Goal: Information Seeking & Learning: Learn about a topic

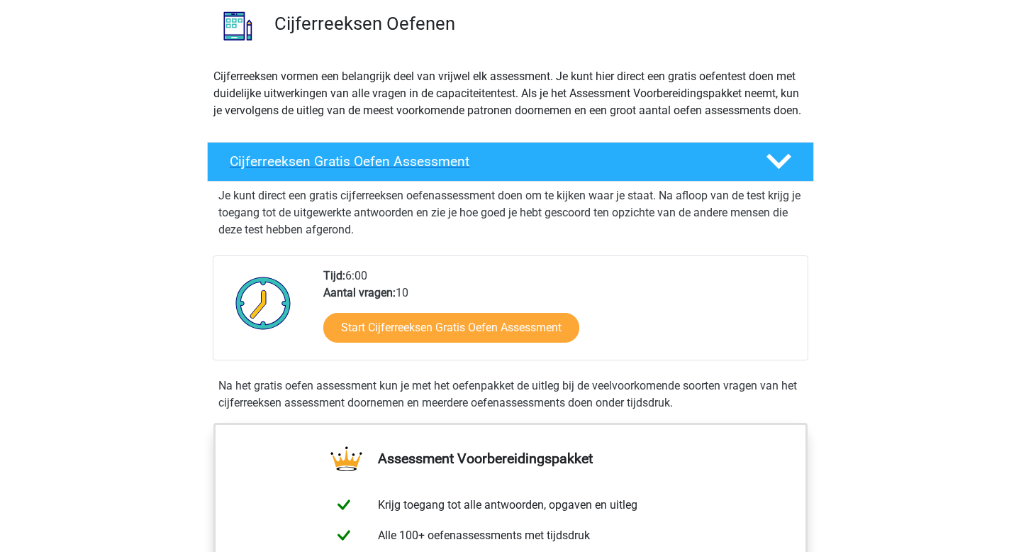
scroll to position [128, 0]
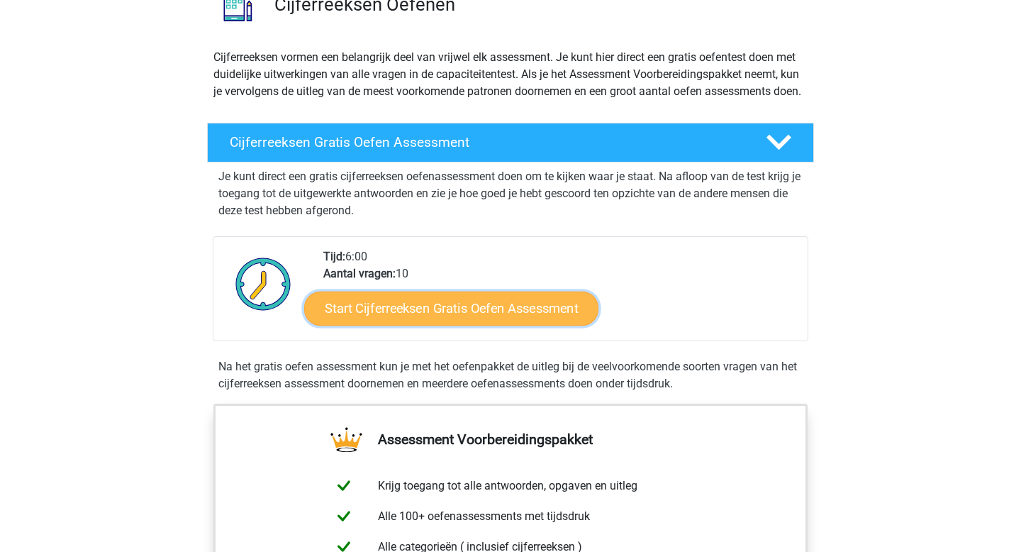
click at [416, 323] on link "Start Cijferreeksen Gratis Oefen Assessment" at bounding box center [451, 308] width 294 height 34
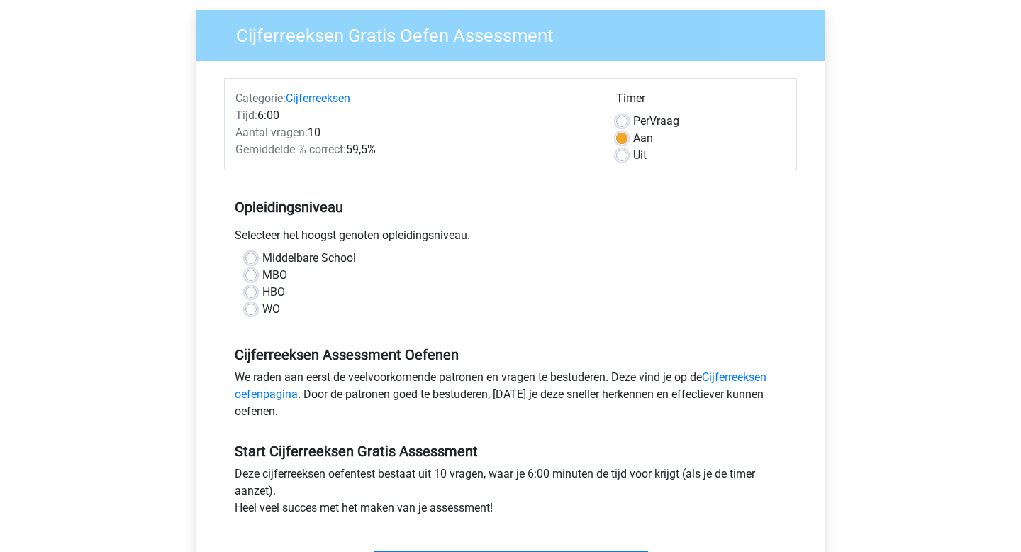
scroll to position [123, 0]
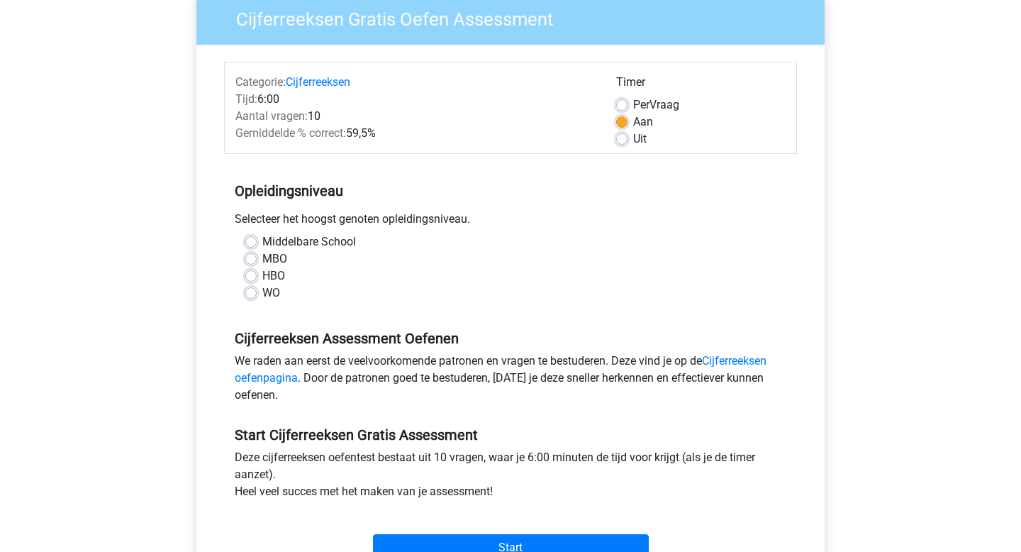
click at [262, 292] on label "WO" at bounding box center [271, 292] width 18 height 17
click at [252, 292] on input "WO" at bounding box center [250, 291] width 11 height 14
radio input "true"
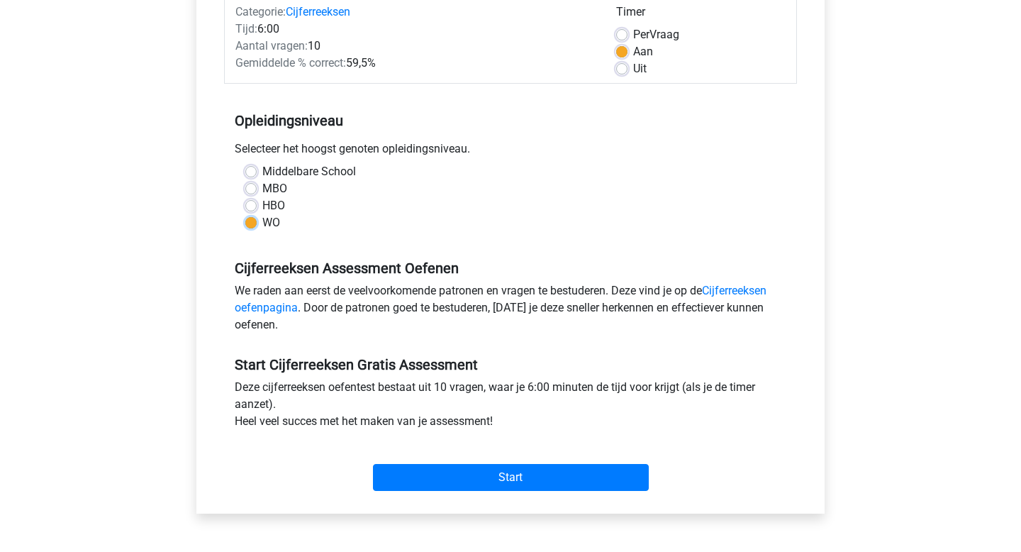
scroll to position [192, 0]
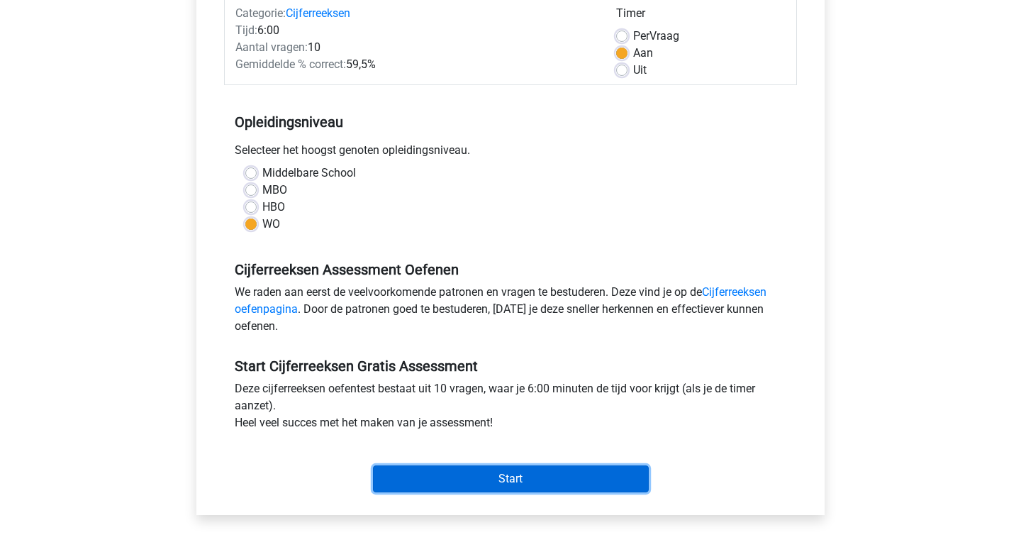
click at [447, 480] on input "Start" at bounding box center [511, 478] width 276 height 27
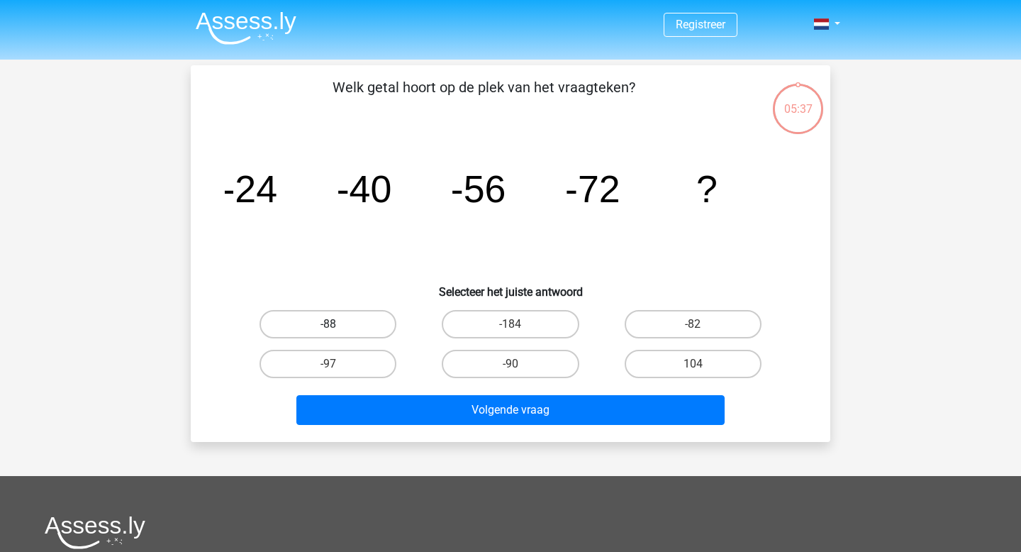
click at [363, 321] on label "-88" at bounding box center [328, 324] width 137 height 28
click at [338, 324] on input "-88" at bounding box center [332, 328] width 9 height 9
radio input "true"
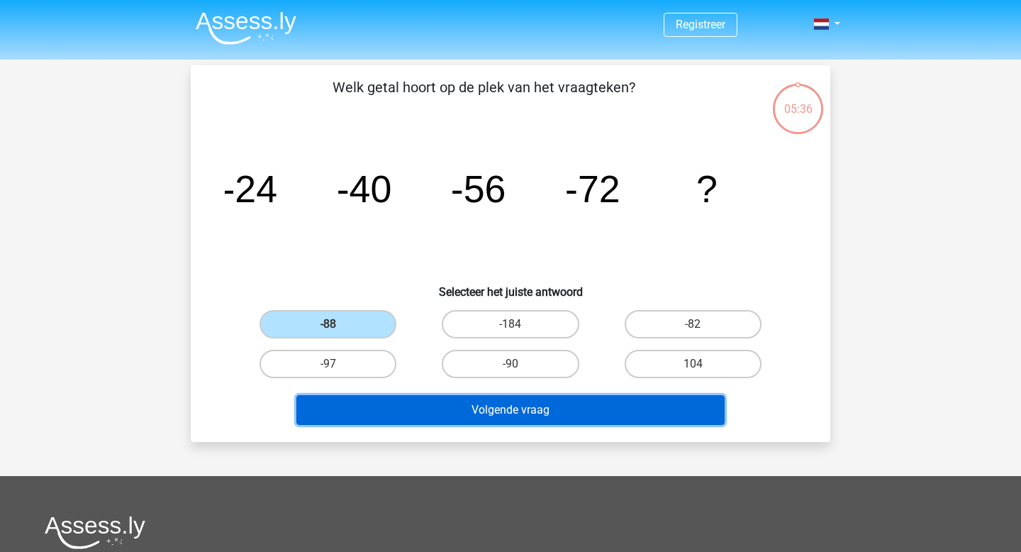
click at [443, 408] on button "Volgende vraag" at bounding box center [511, 410] width 429 height 30
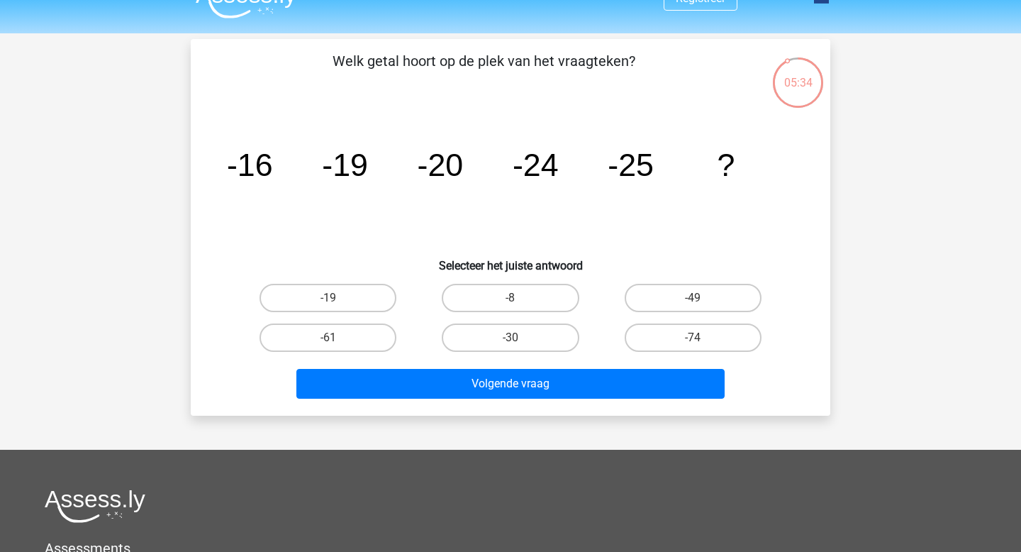
scroll to position [22, 0]
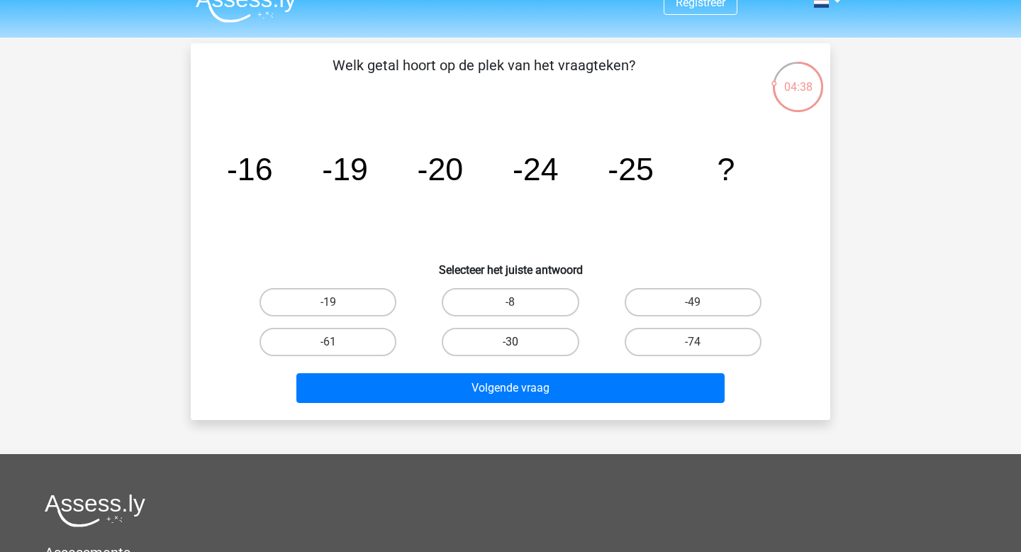
click at [495, 343] on label "-30" at bounding box center [510, 342] width 137 height 28
click at [511, 343] on input "-30" at bounding box center [515, 346] width 9 height 9
radio input "true"
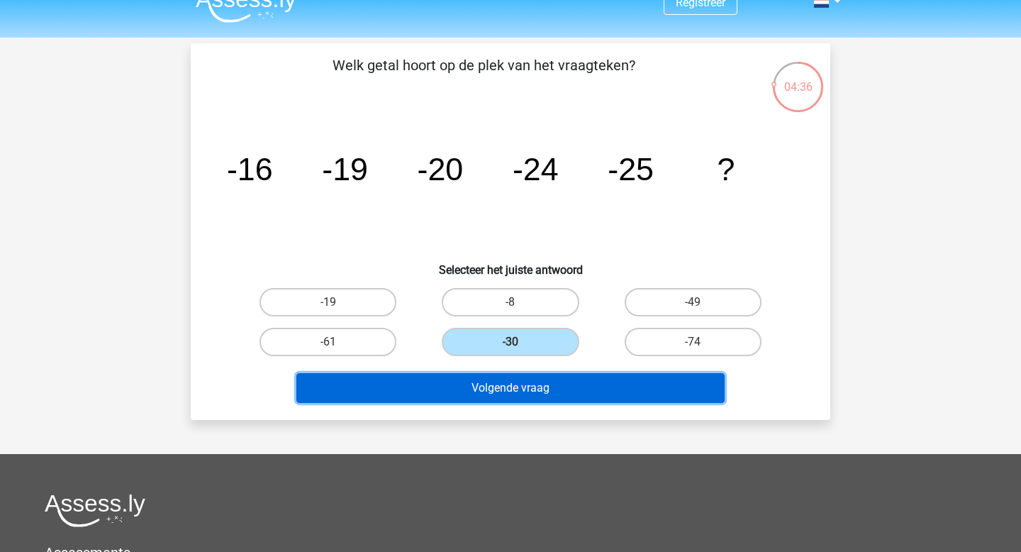
click at [496, 389] on button "Volgende vraag" at bounding box center [511, 388] width 429 height 30
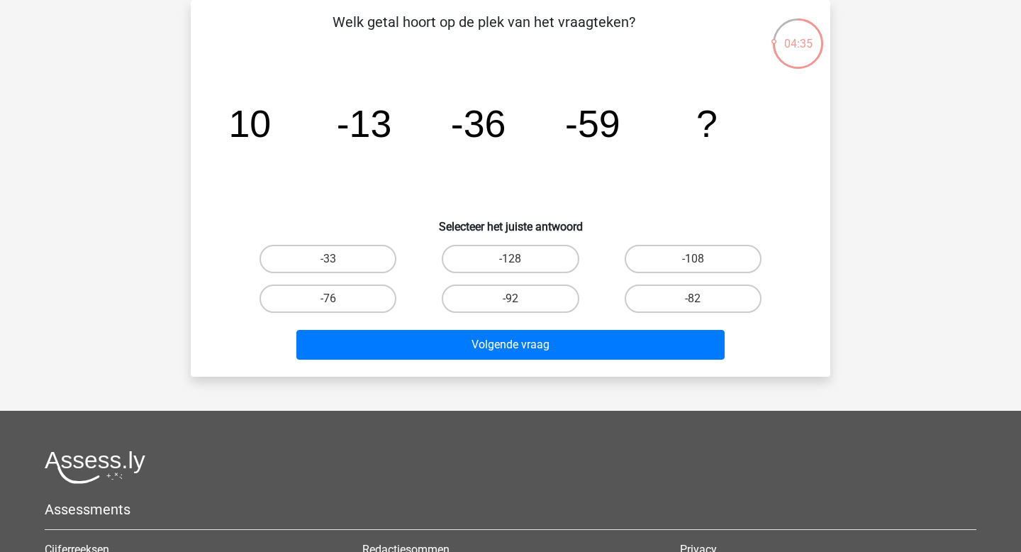
scroll to position [36, 0]
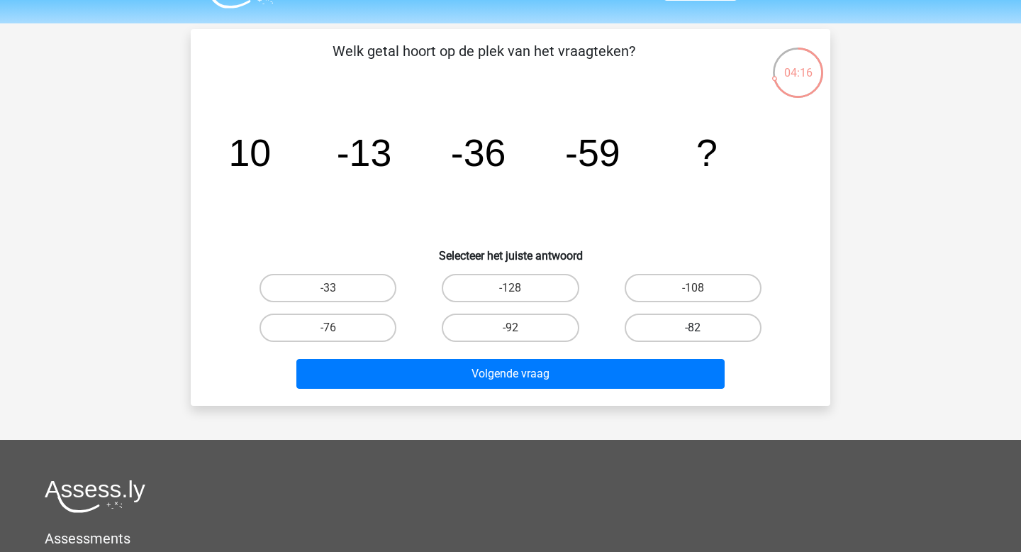
click at [667, 328] on label "-82" at bounding box center [693, 328] width 137 height 28
click at [693, 328] on input "-82" at bounding box center [697, 332] width 9 height 9
radio input "true"
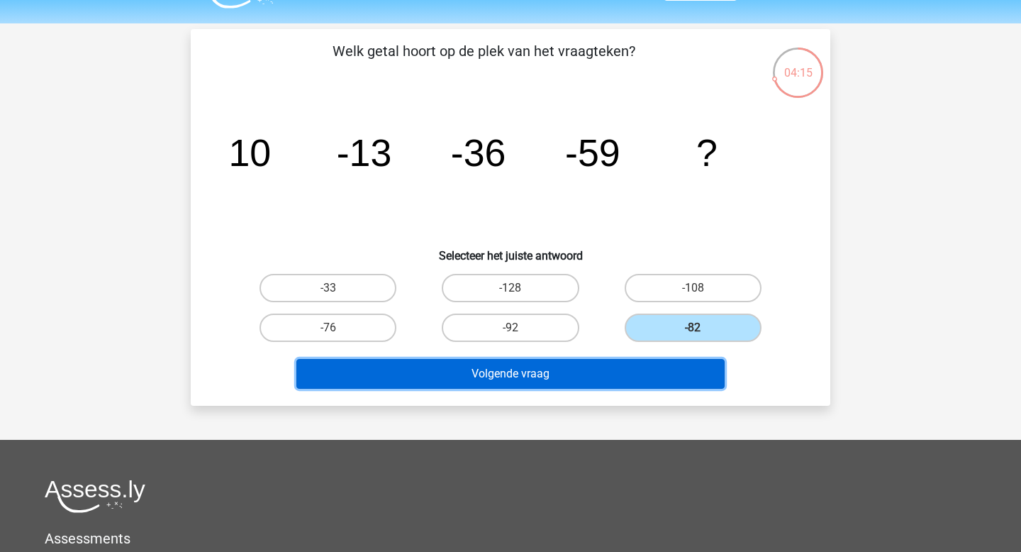
click at [592, 369] on button "Volgende vraag" at bounding box center [511, 374] width 429 height 30
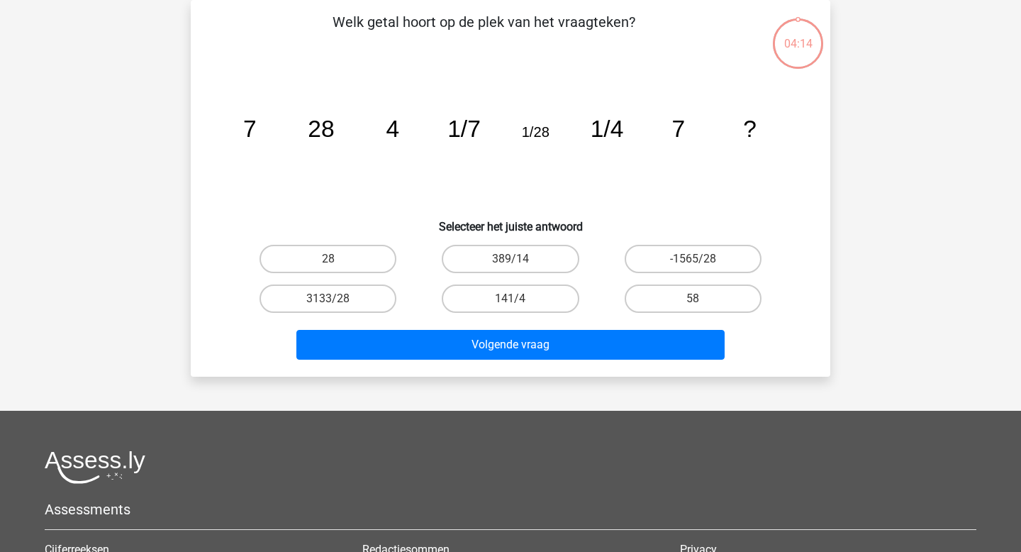
scroll to position [0, 0]
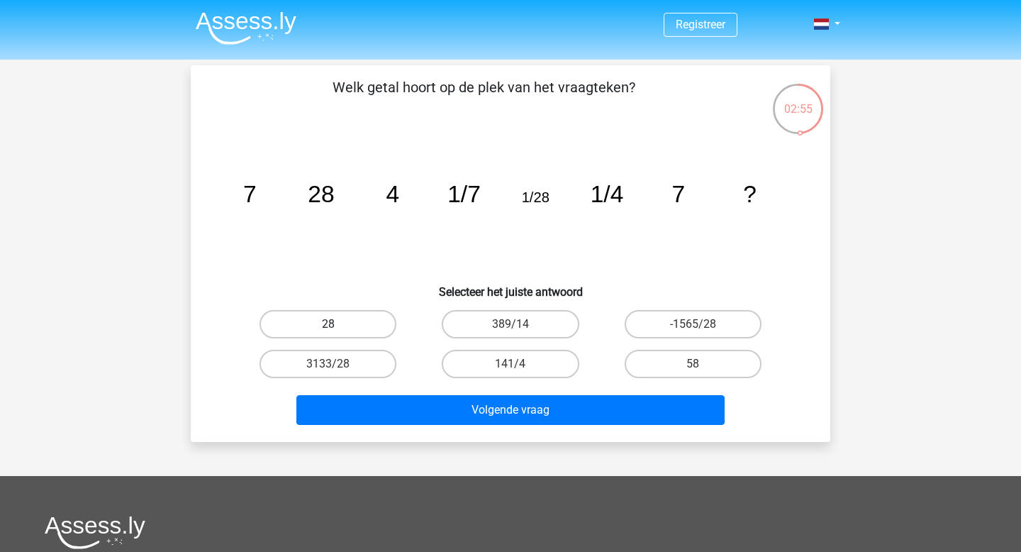
click at [343, 321] on label "28" at bounding box center [328, 324] width 137 height 28
click at [338, 324] on input "28" at bounding box center [332, 328] width 9 height 9
radio input "true"
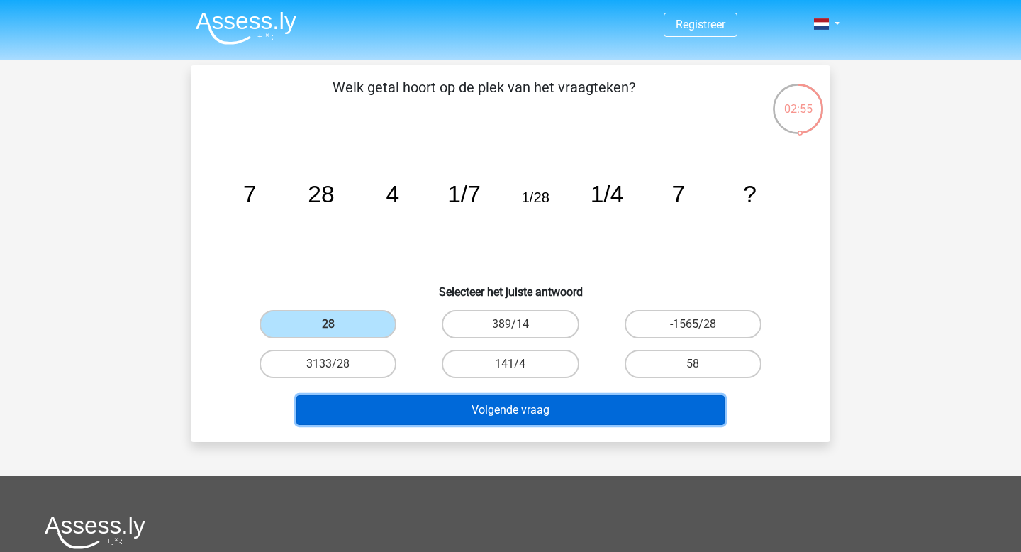
click at [445, 416] on button "Volgende vraag" at bounding box center [511, 410] width 429 height 30
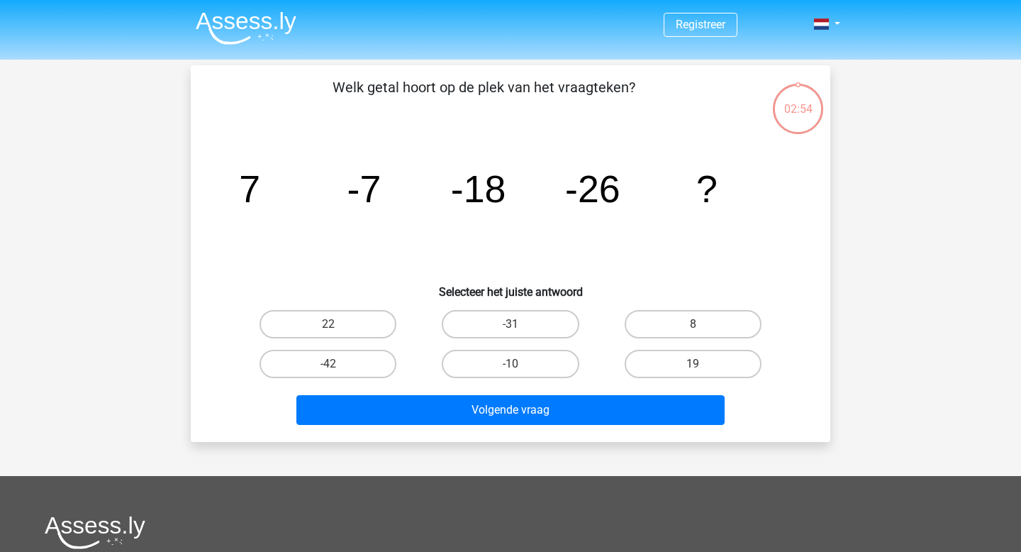
scroll to position [65, 0]
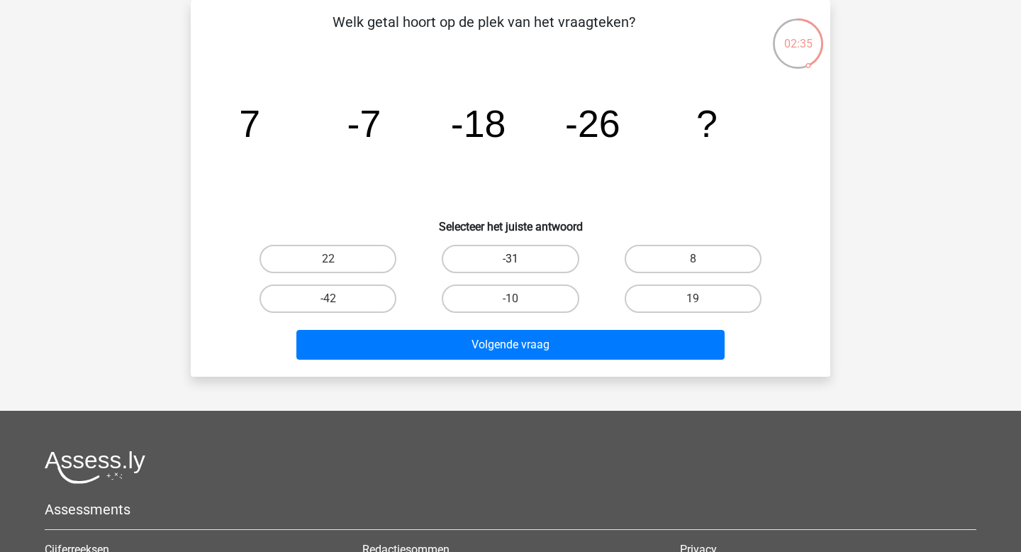
click at [495, 265] on label "-31" at bounding box center [510, 259] width 137 height 28
click at [511, 265] on input "-31" at bounding box center [515, 263] width 9 height 9
radio input "true"
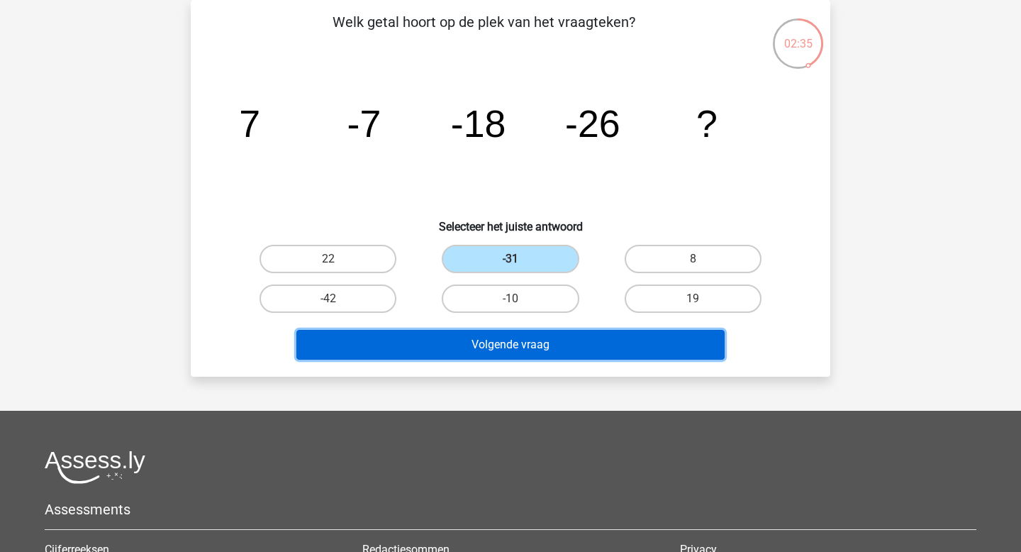
click at [514, 350] on button "Volgende vraag" at bounding box center [511, 345] width 429 height 30
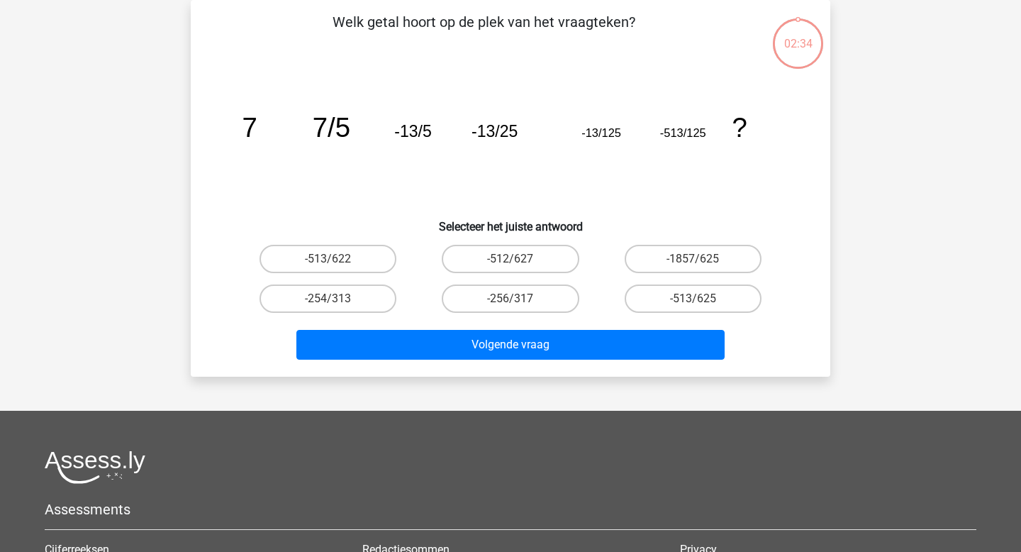
scroll to position [0, 0]
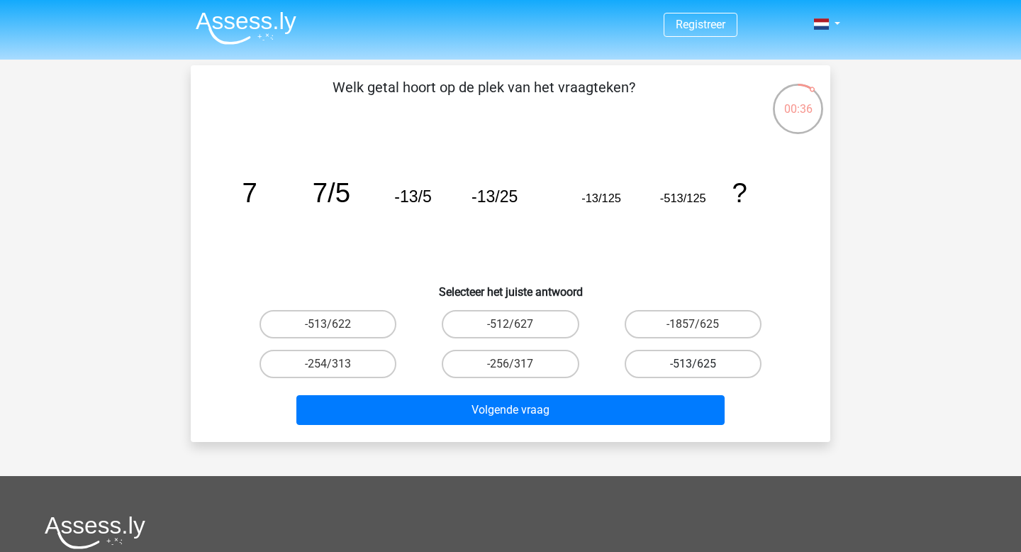
click at [651, 370] on label "-513/625" at bounding box center [693, 364] width 137 height 28
click at [693, 370] on input "-513/625" at bounding box center [697, 368] width 9 height 9
radio input "true"
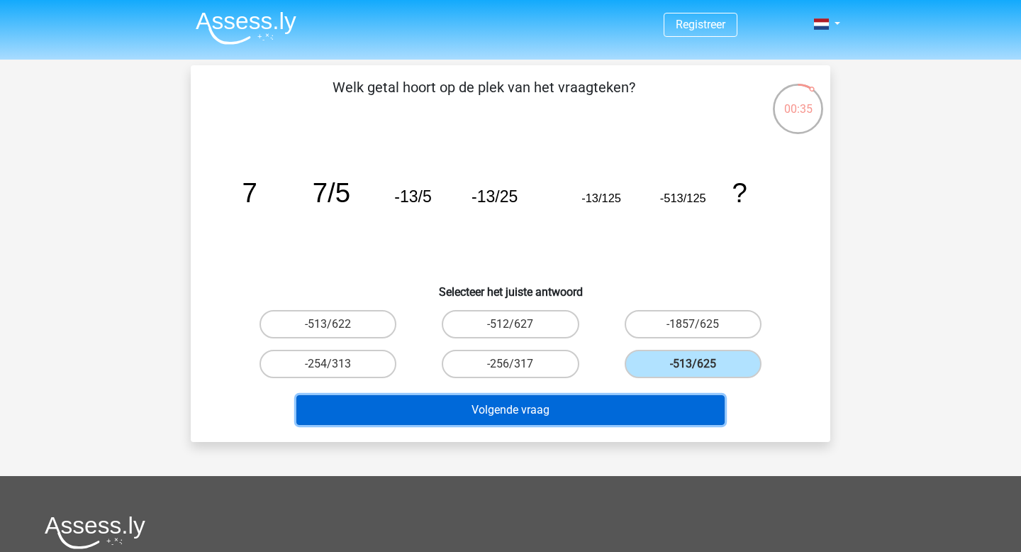
click at [648, 413] on button "Volgende vraag" at bounding box center [511, 410] width 429 height 30
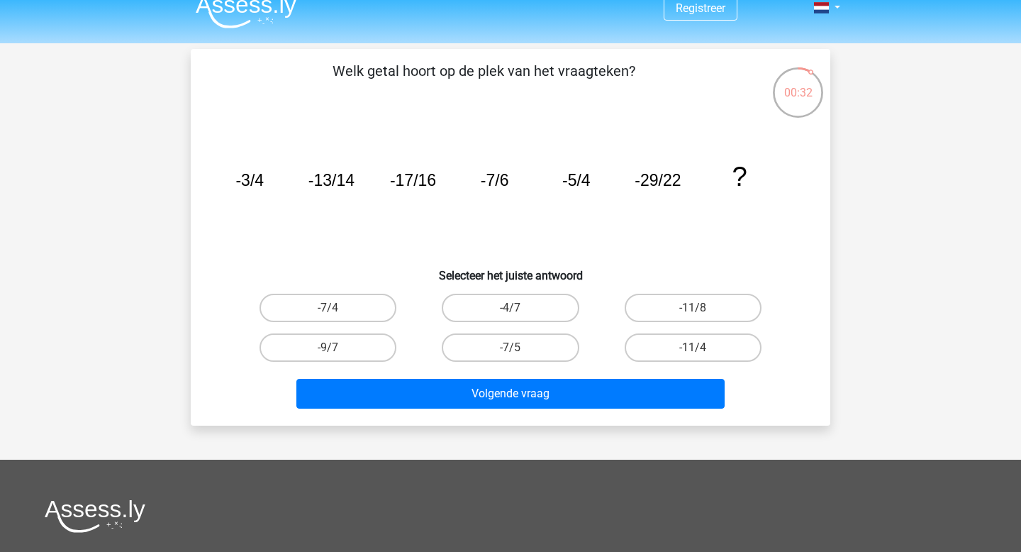
scroll to position [18, 0]
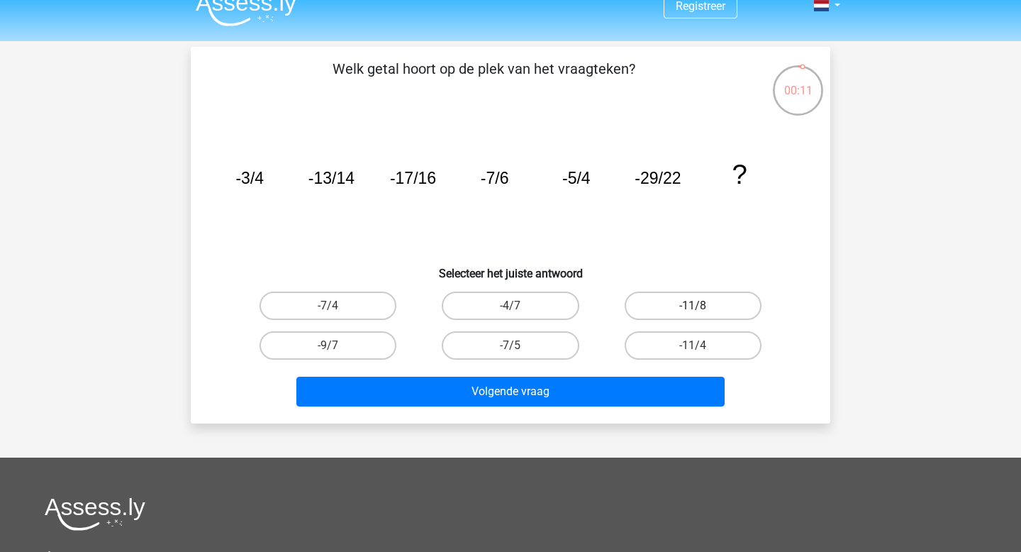
click at [659, 303] on label "-11/8" at bounding box center [693, 306] width 137 height 28
click at [693, 306] on input "-11/8" at bounding box center [697, 310] width 9 height 9
radio input "true"
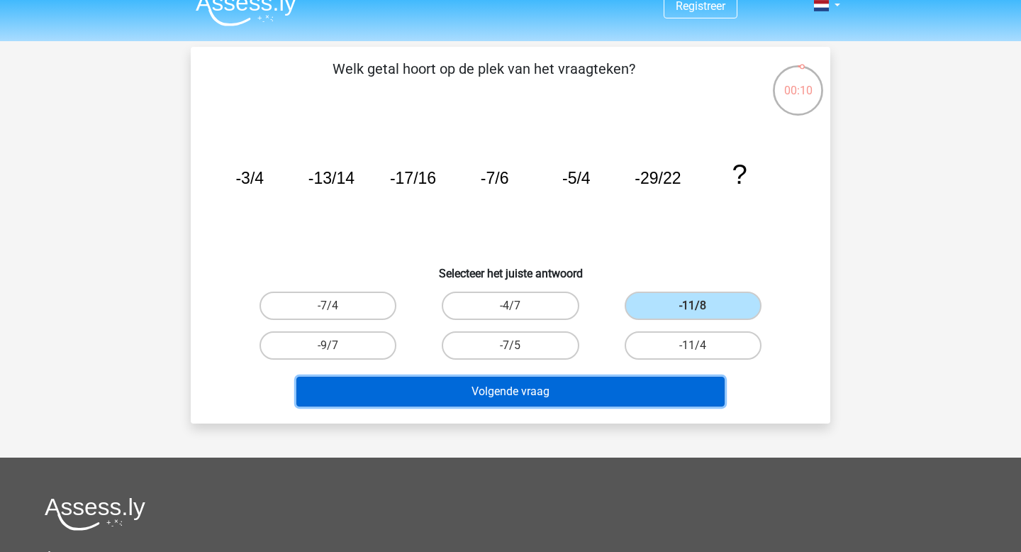
click at [618, 387] on button "Volgende vraag" at bounding box center [511, 392] width 429 height 30
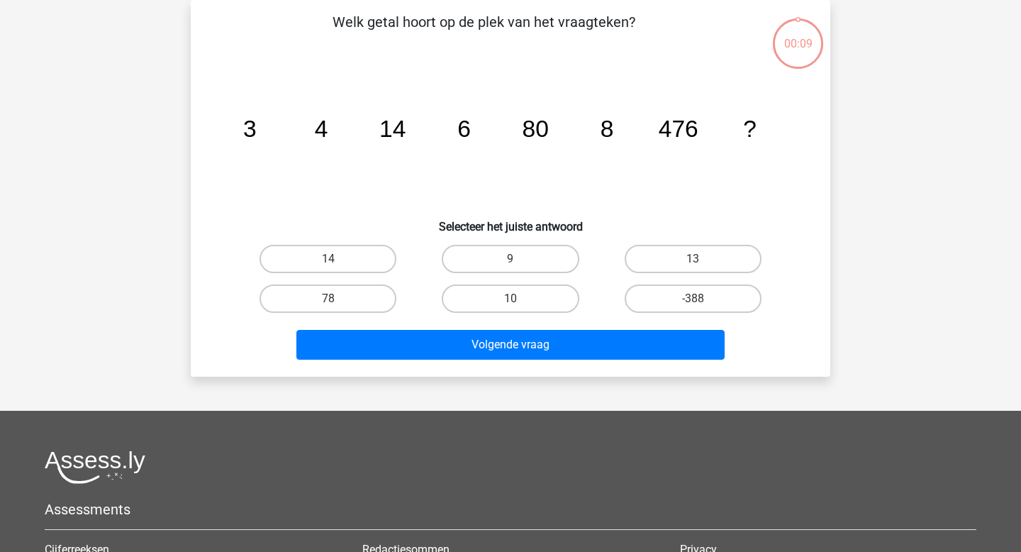
scroll to position [0, 0]
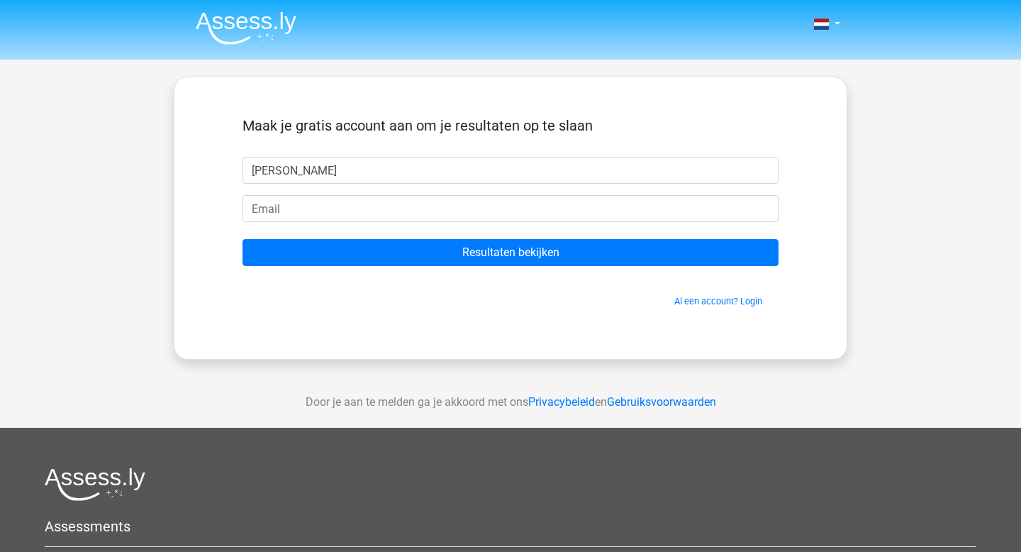
type input "[PERSON_NAME]"
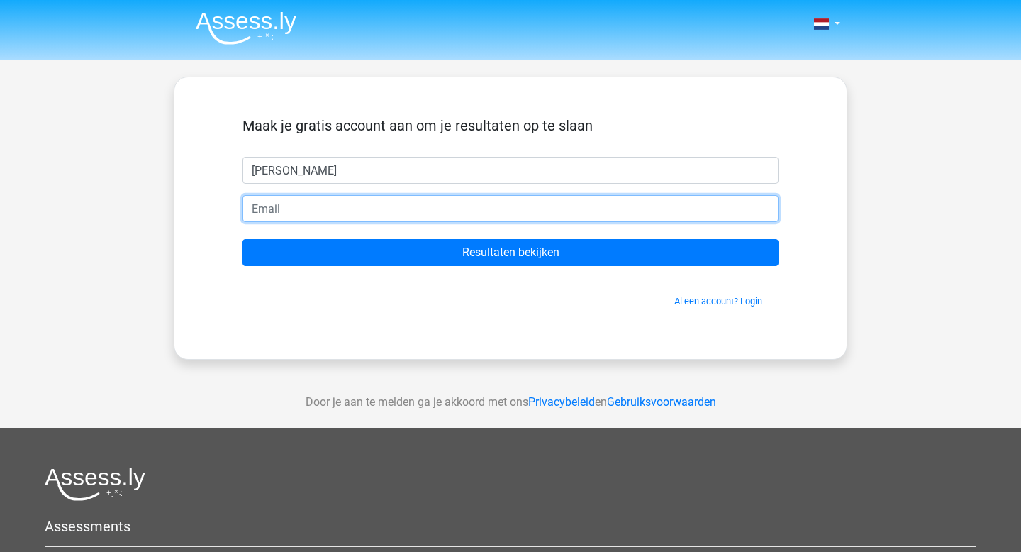
click at [265, 204] on input "email" at bounding box center [511, 208] width 536 height 27
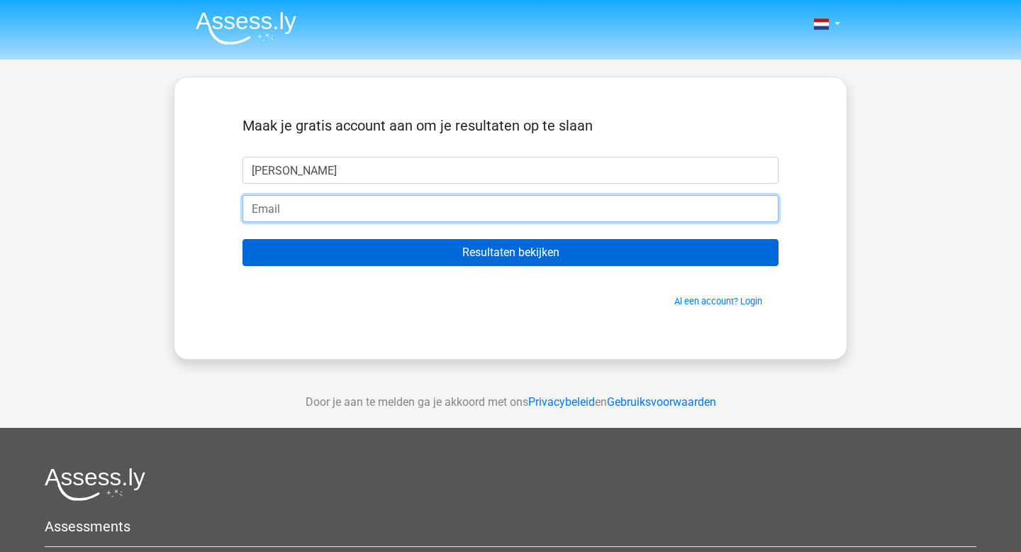
type input "[EMAIL_ADDRESS][DOMAIN_NAME]"
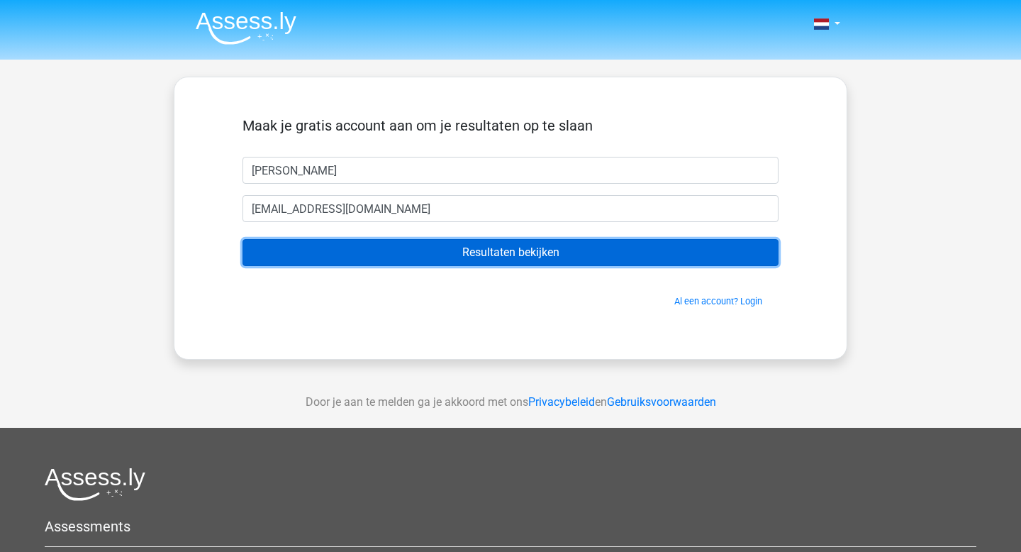
click at [317, 253] on input "Resultaten bekijken" at bounding box center [511, 252] width 536 height 27
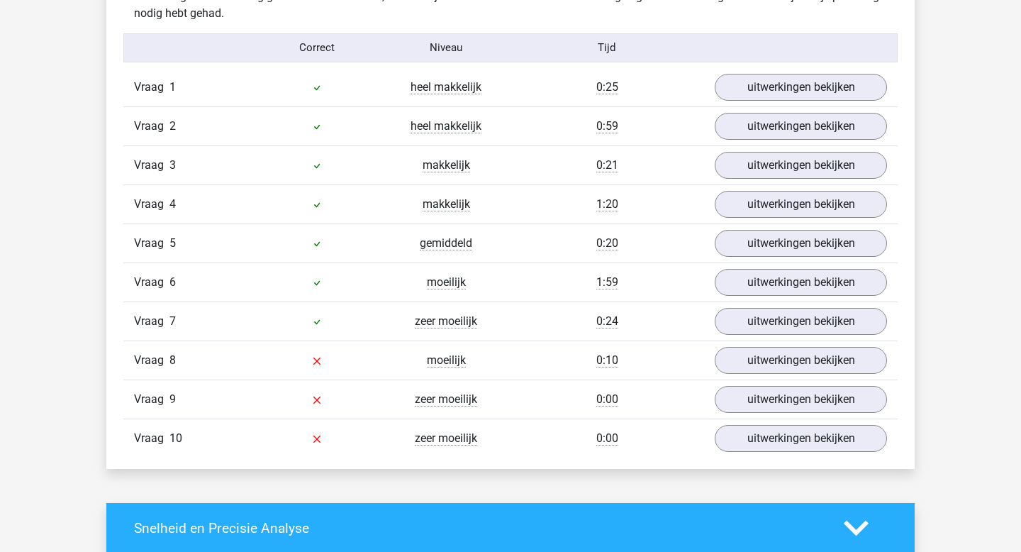
scroll to position [1155, 0]
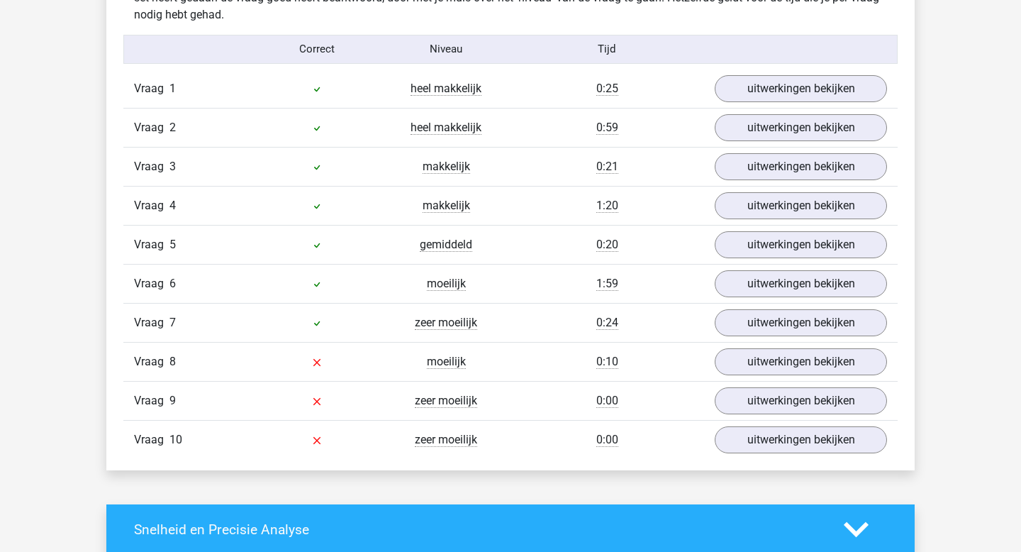
click at [362, 316] on div at bounding box center [317, 322] width 129 height 17
click at [777, 311] on link "uitwerkingen bekijken" at bounding box center [801, 322] width 198 height 31
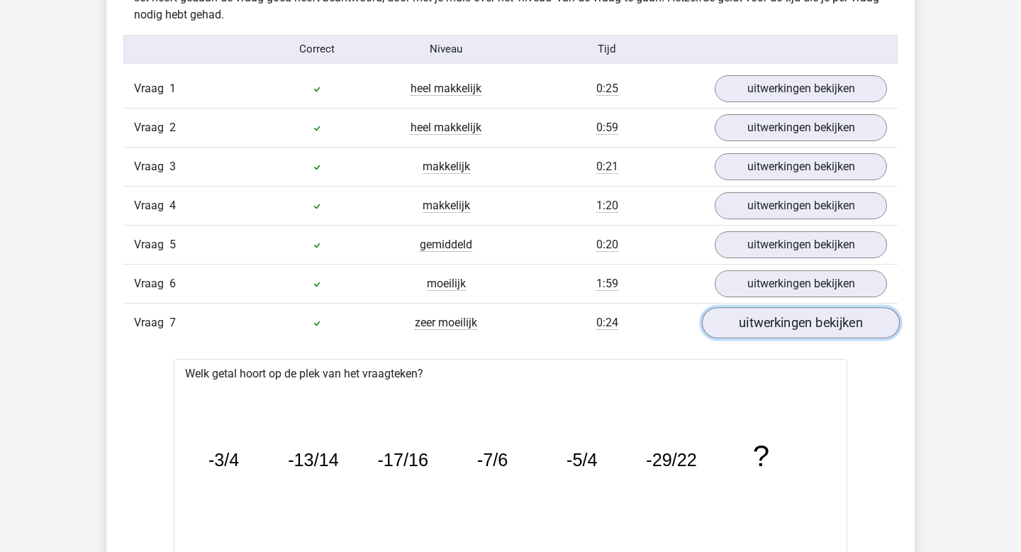
click at [777, 322] on link "uitwerkingen bekijken" at bounding box center [801, 322] width 198 height 31
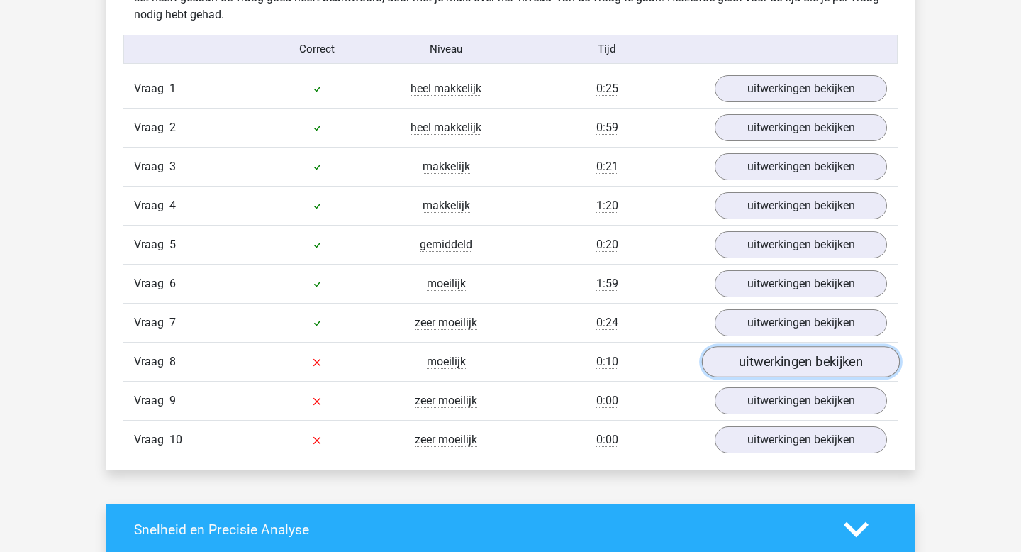
click at [760, 360] on link "uitwerkingen bekijken" at bounding box center [801, 361] width 198 height 31
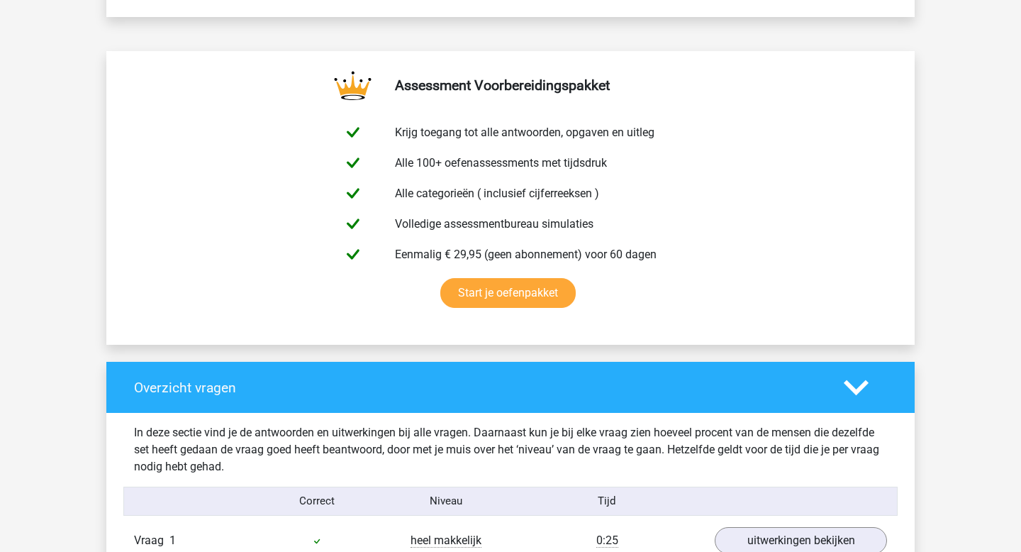
scroll to position [0, 0]
